Goal: Find specific page/section: Find specific page/section

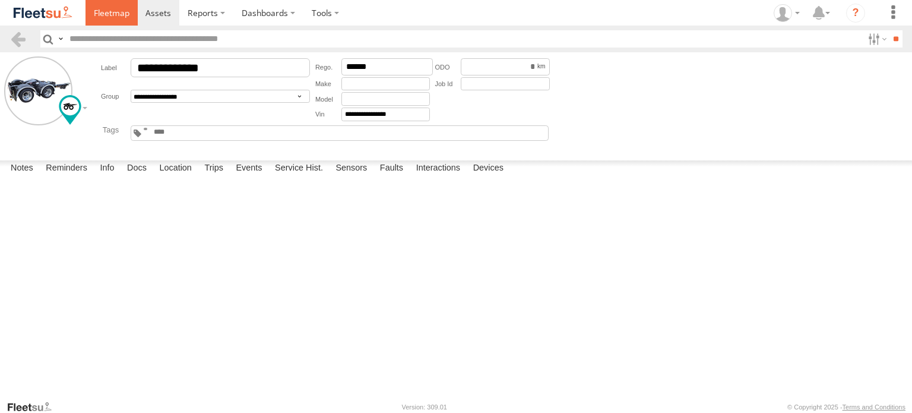
click at [120, 12] on span at bounding box center [112, 12] width 36 height 11
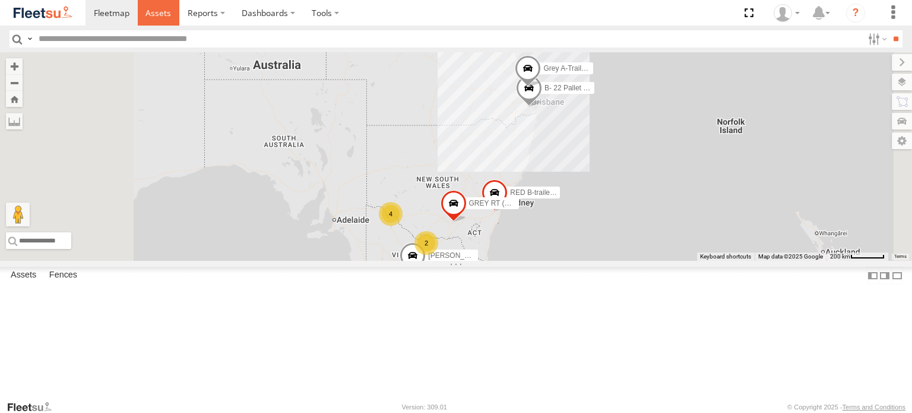
click at [154, 8] on span at bounding box center [158, 12] width 26 height 11
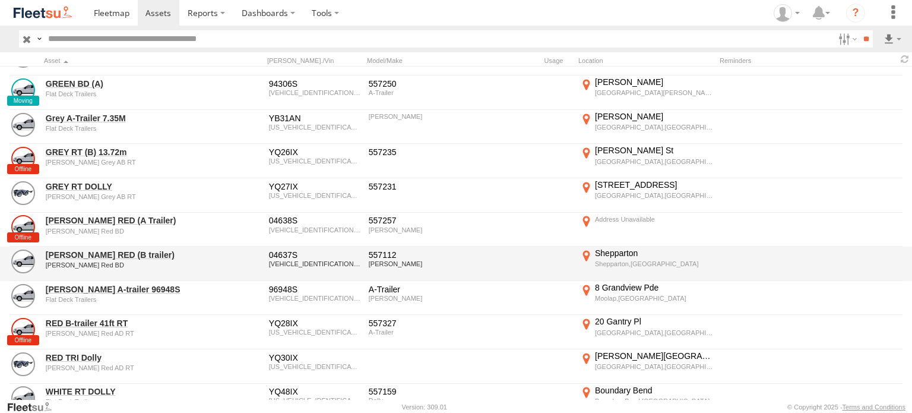
scroll to position [119, 0]
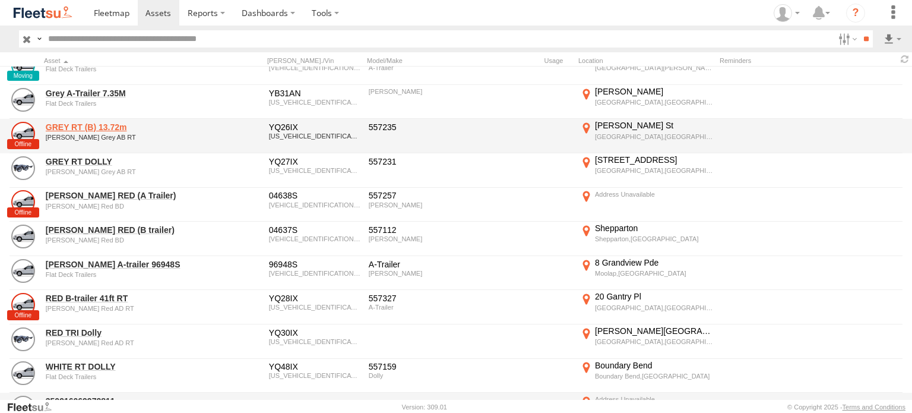
click at [81, 125] on link "GREY RT (B) 13.72m" at bounding box center [127, 127] width 163 height 11
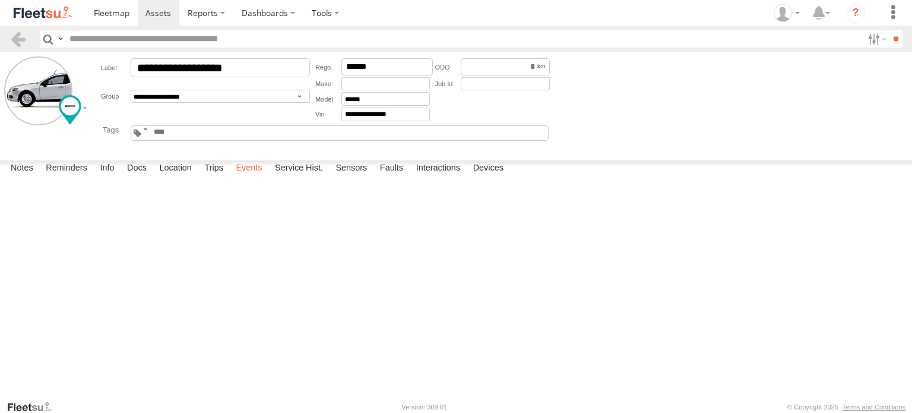
click at [251, 177] on label "Events" at bounding box center [249, 168] width 38 height 17
